Goal: Information Seeking & Learning: Check status

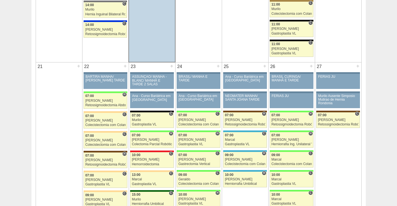
scroll to position [809, 0]
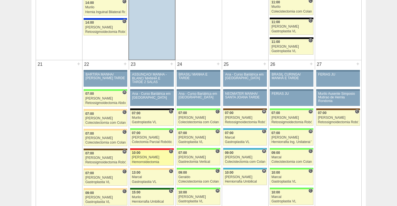
click at [151, 158] on div "Roberto Cury" at bounding box center [152, 158] width 40 height 4
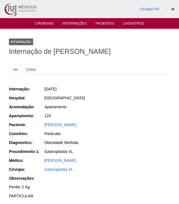
scroll to position [56, 0]
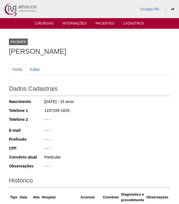
scroll to position [111, 0]
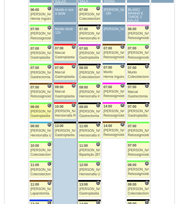
scroll to position [586, 0]
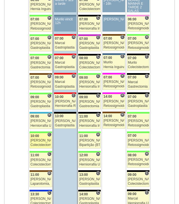
click at [42, 140] on div "[PERSON_NAME]" at bounding box center [40, 141] width 21 height 4
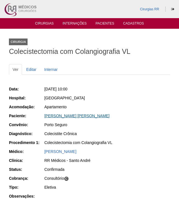
click at [81, 116] on link "[PERSON_NAME] [PERSON_NAME]" at bounding box center [76, 115] width 65 height 4
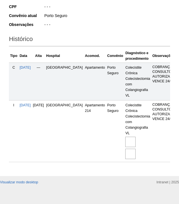
scroll to position [151, 0]
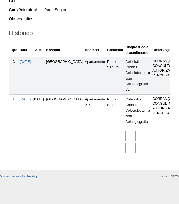
click at [125, 144] on img at bounding box center [130, 148] width 10 height 10
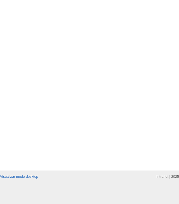
scroll to position [446, 0]
click at [127, 140] on img at bounding box center [90, 103] width 162 height 73
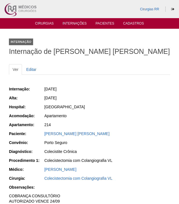
scroll to position [446, 0]
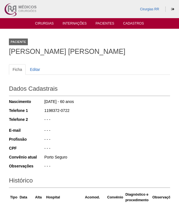
scroll to position [151, 0]
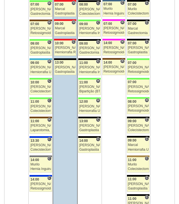
scroll to position [641, 0]
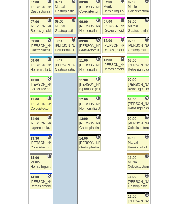
click at [41, 101] on div "11:00" at bounding box center [40, 100] width 21 height 4
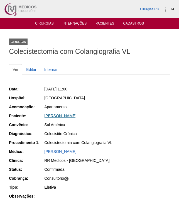
click at [76, 117] on link "José Roberto Pereira Junior" at bounding box center [60, 115] width 32 height 4
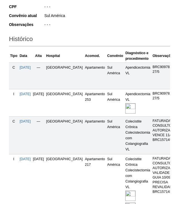
scroll to position [195, 0]
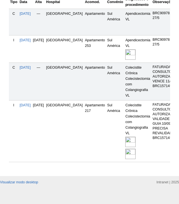
click at [125, 147] on img at bounding box center [130, 142] width 10 height 10
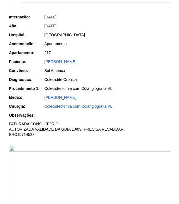
scroll to position [139, 0]
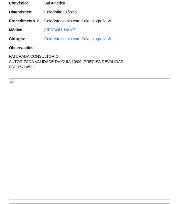
click at [107, 110] on img at bounding box center [90, 139] width 162 height 122
